Goal: Information Seeking & Learning: Learn about a topic

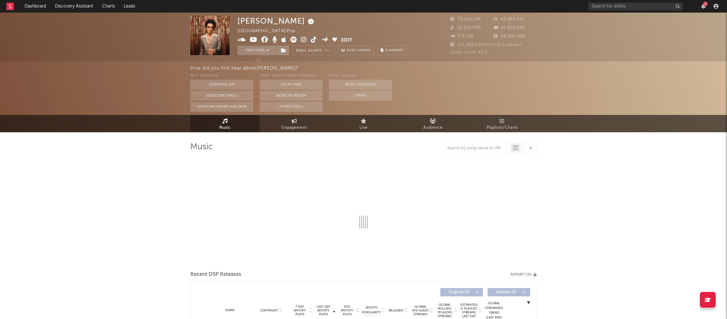
select select "6m"
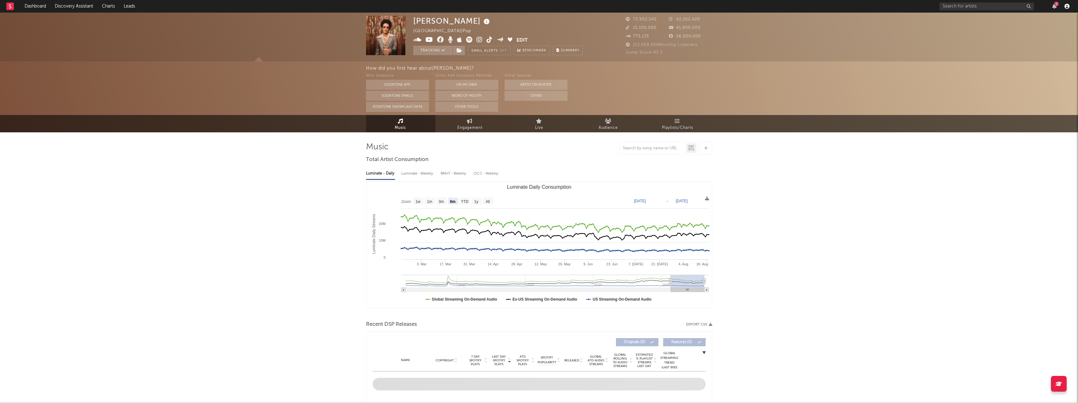
click at [726, 6] on icon "button" at bounding box center [1067, 6] width 5 height 5
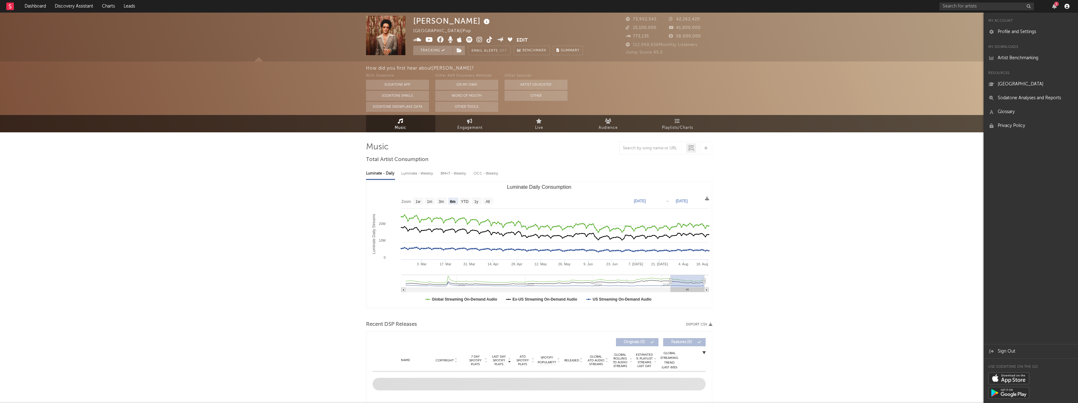
click at [726, 6] on icon "button" at bounding box center [1067, 6] width 5 height 5
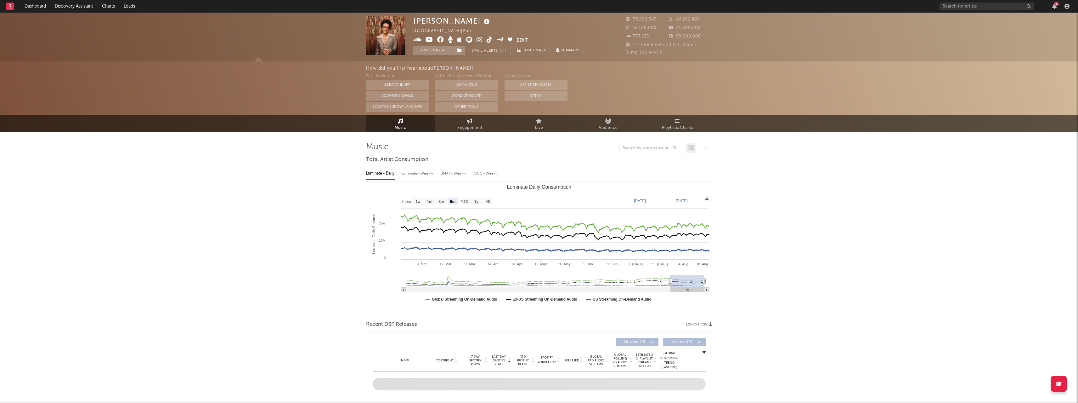
click at [11, 8] on icon at bounding box center [10, 6] width 3 height 4
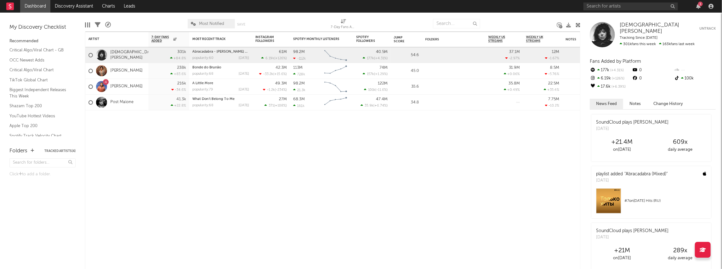
click at [29, 31] on div "My Discovery Checklist Recommended Critical Algo/Viral Chart - GB OCC Newest Ad…" at bounding box center [42, 79] width 66 height 114
click at [38, 8] on link "Dashboard" at bounding box center [35, 6] width 30 height 13
click at [18, 28] on div "My Discovery Checklist" at bounding box center [42, 28] width 66 height 8
click at [13, 9] on rect at bounding box center [10, 7] width 8 height 8
click at [67, 5] on link "Discovery Assistant" at bounding box center [73, 6] width 47 height 13
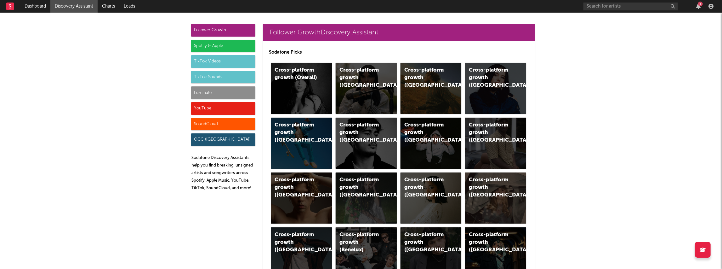
click at [702, 5] on div "1" at bounding box center [697, 6] width 9 height 5
click at [700, 6] on div "1" at bounding box center [700, 4] width 5 height 5
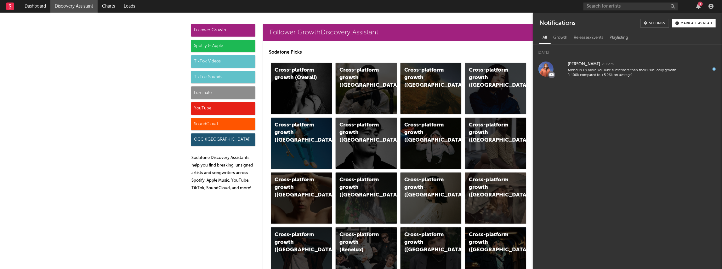
click at [698, 5] on div "1" at bounding box center [700, 4] width 5 height 5
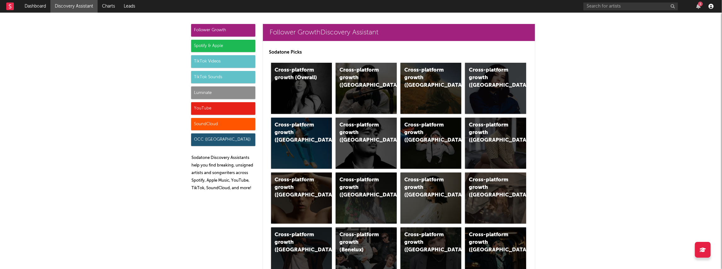
click at [709, 5] on icon "button" at bounding box center [710, 6] width 5 height 5
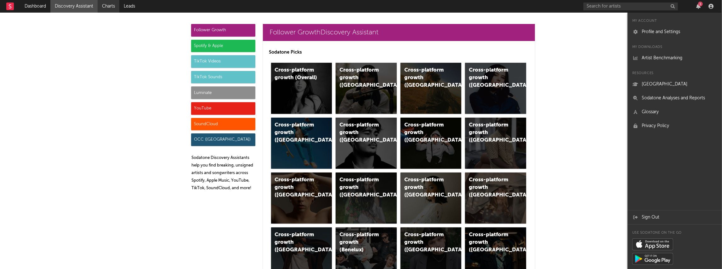
click at [110, 6] on link "Charts" at bounding box center [109, 6] width 22 height 13
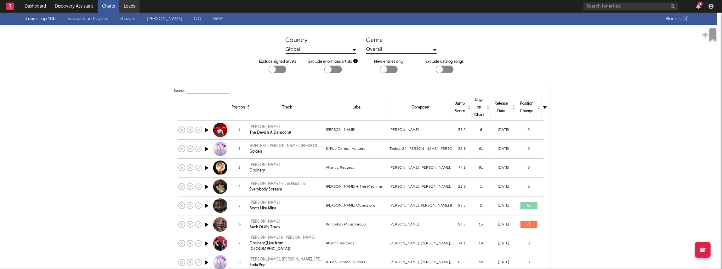
click at [127, 4] on link "Leads" at bounding box center [129, 6] width 20 height 13
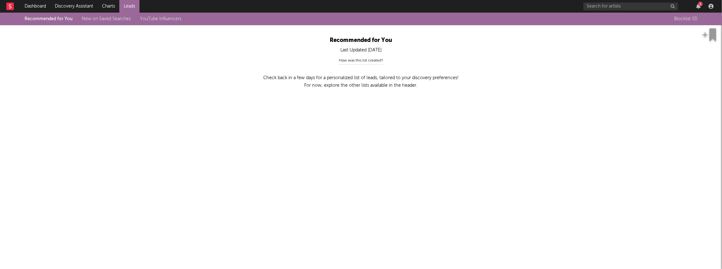
click at [29, 6] on link "Dashboard" at bounding box center [35, 6] width 30 height 13
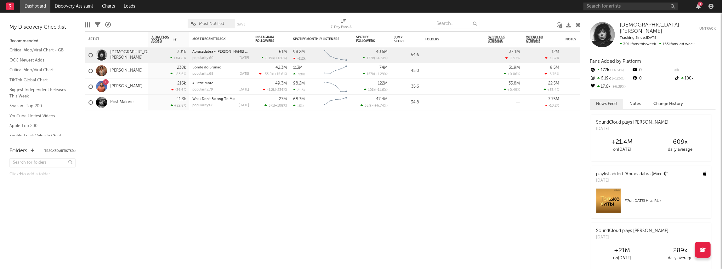
click at [127, 71] on link "[PERSON_NAME]" at bounding box center [126, 70] width 32 height 5
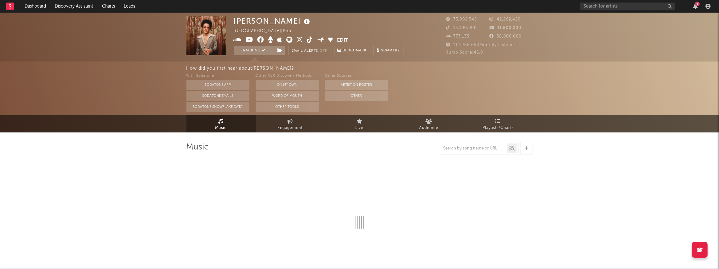
select select "6m"
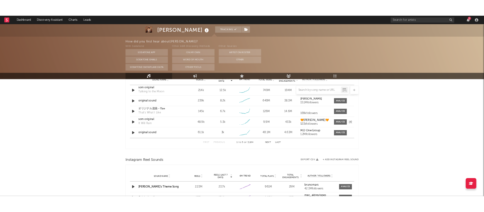
scroll to position [483, 0]
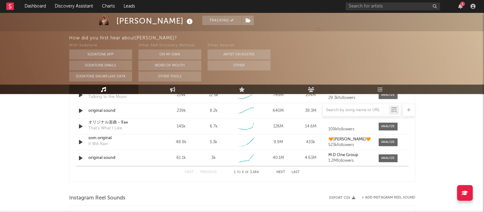
click at [11, 6] on rect at bounding box center [10, 7] width 8 height 8
